Goal: Information Seeking & Learning: Check status

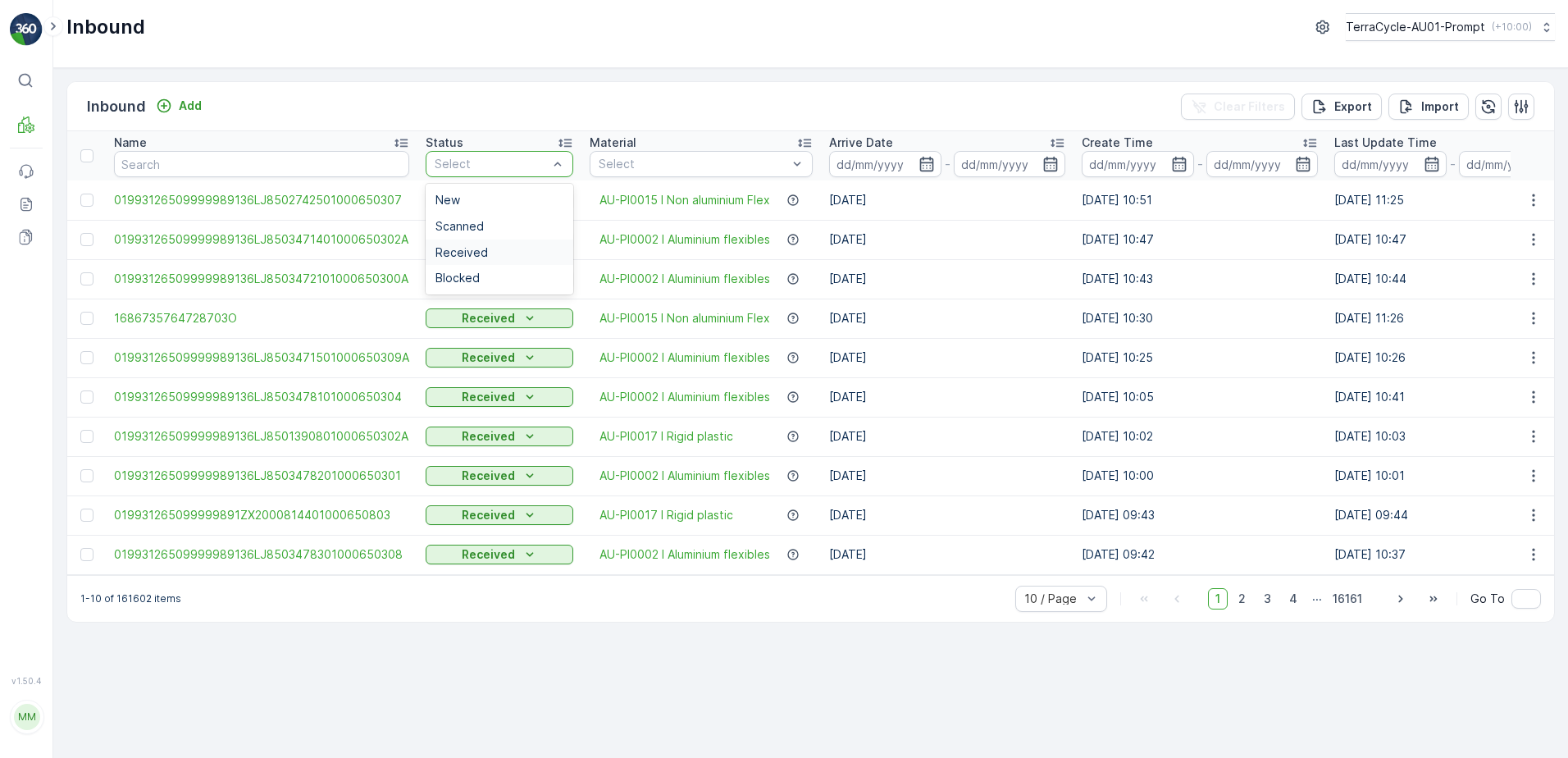
click at [498, 252] on div "Received" at bounding box center [500, 252] width 128 height 13
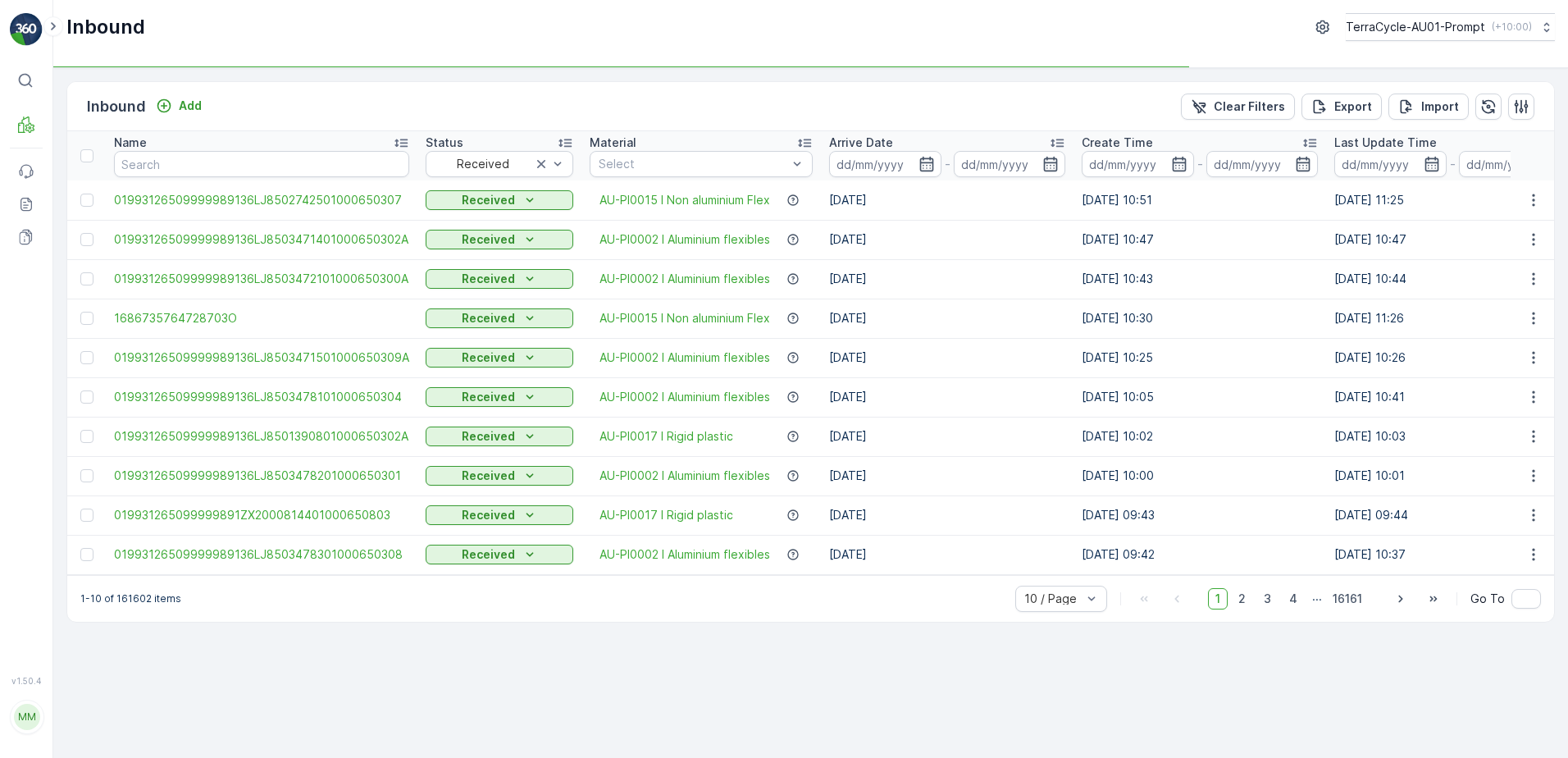
click at [919, 163] on icon "button" at bounding box center [926, 164] width 14 height 14
click at [921, 169] on icon "button" at bounding box center [926, 164] width 16 height 16
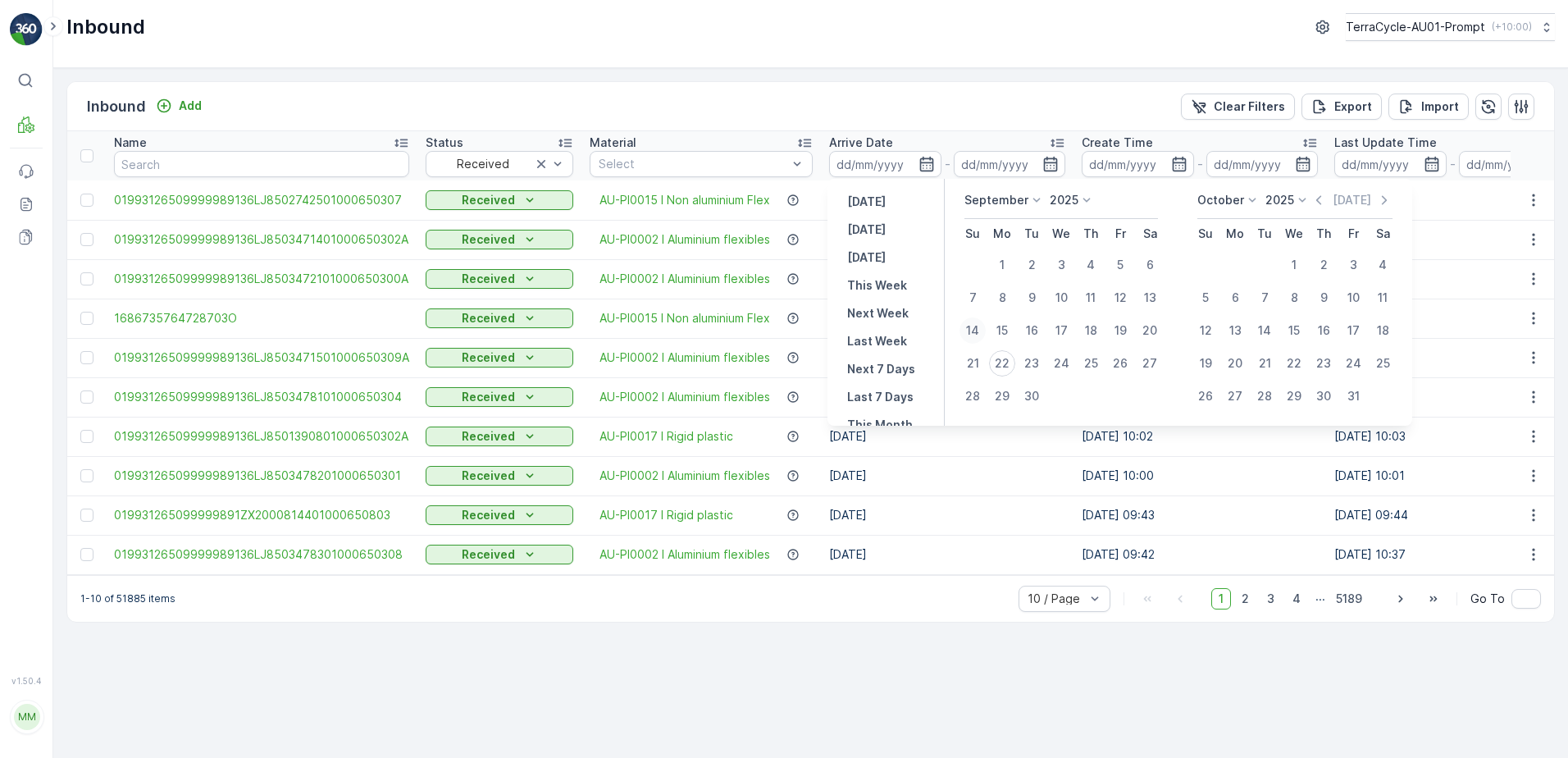
click at [969, 333] on div "14" at bounding box center [972, 330] width 26 height 26
type input "[DATE]"
click at [969, 333] on div "14" at bounding box center [972, 330] width 26 height 26
type input "[DATE]"
click at [1149, 326] on div "20" at bounding box center [1149, 330] width 26 height 26
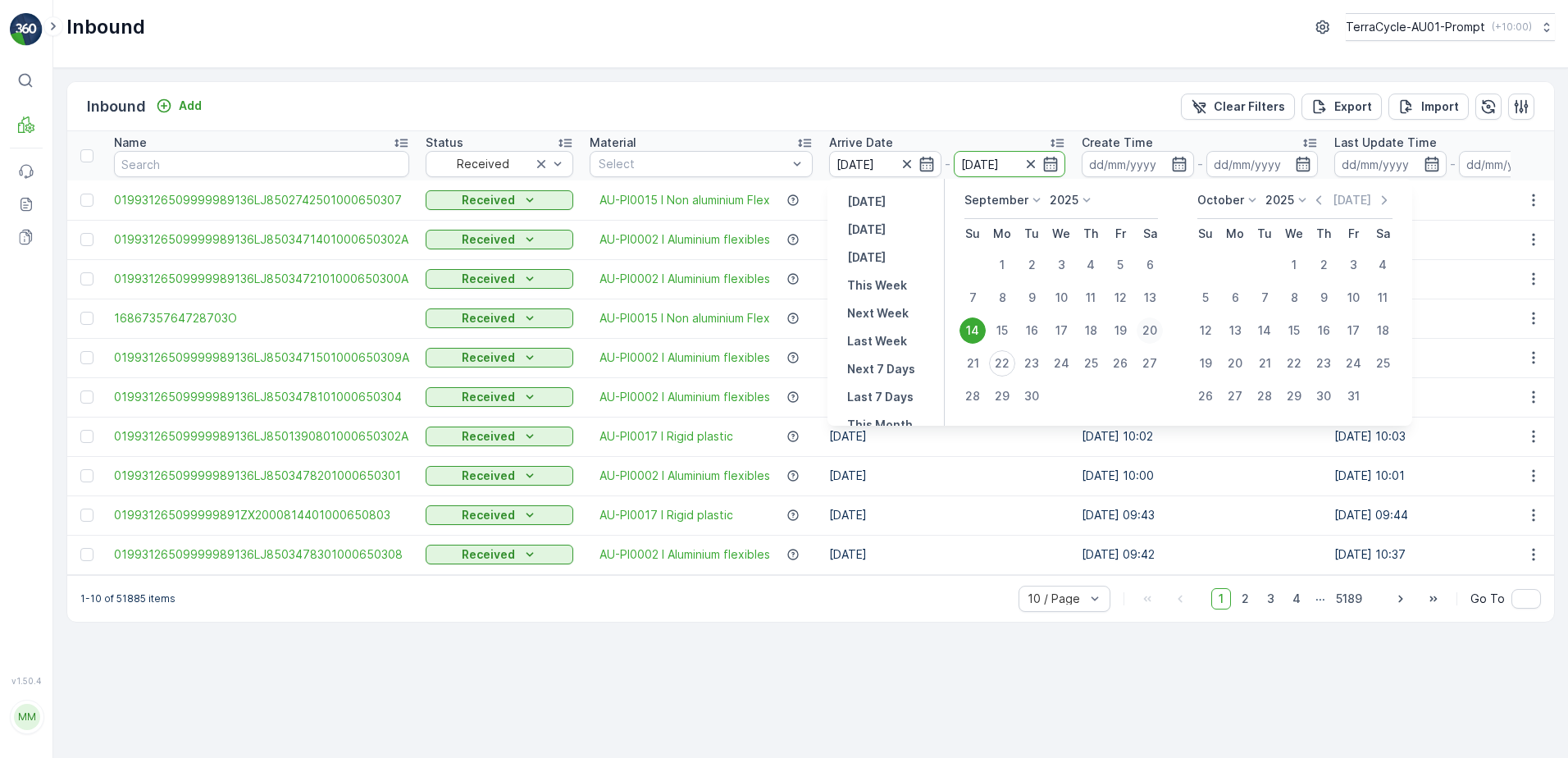
type input "[DATE]"
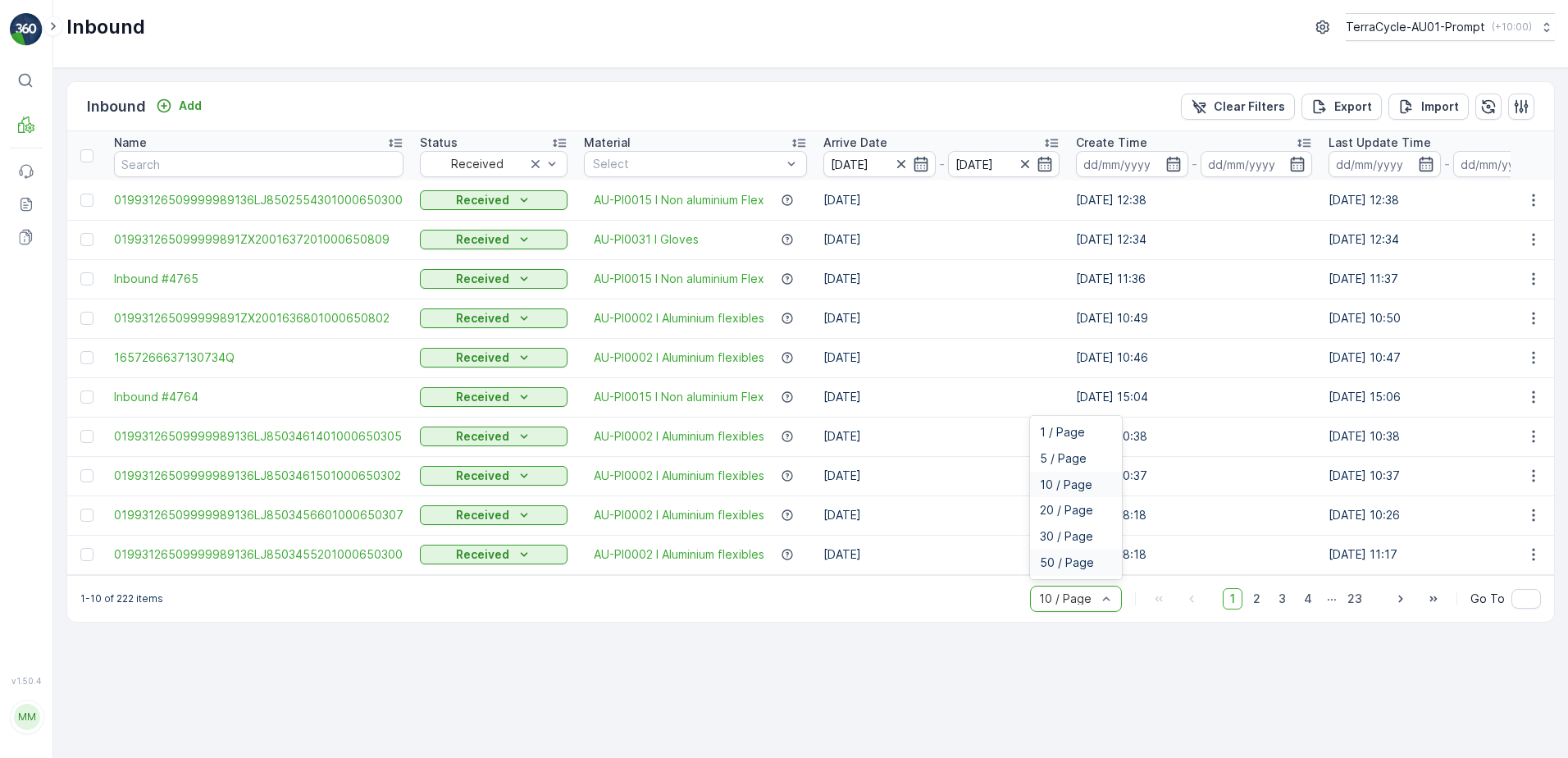
click at [1079, 570] on span "50 / Page" at bounding box center [1067, 562] width 54 height 13
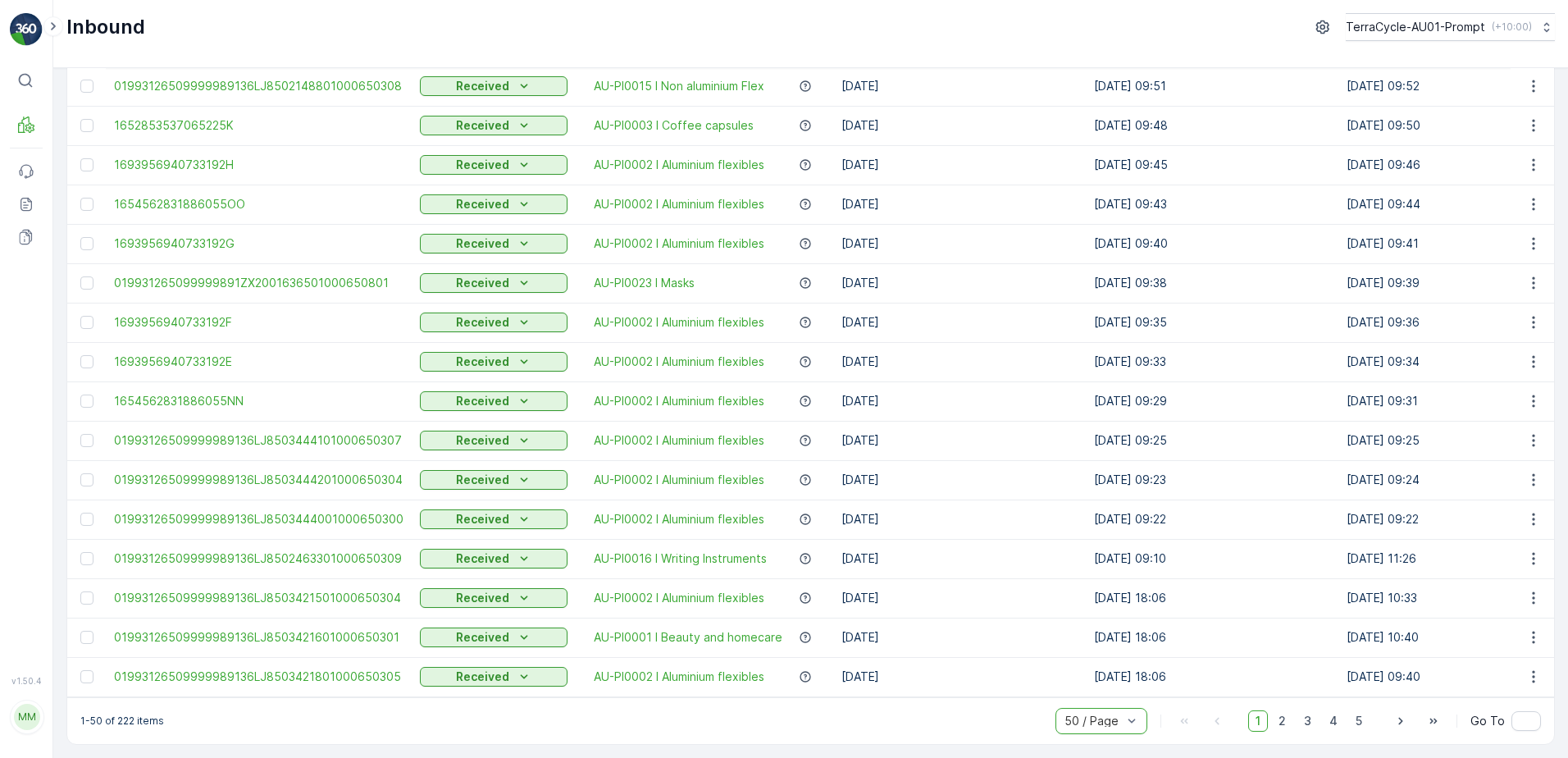
scroll to position [1461, 0]
